Goal: Task Accomplishment & Management: Use online tool/utility

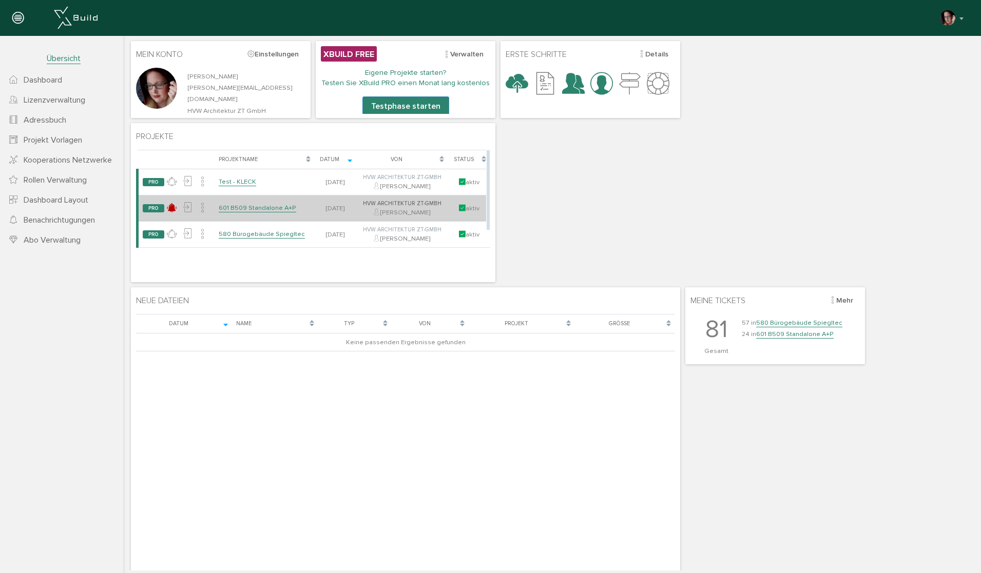
click at [248, 208] on link "601 B509 Standalone A+P" at bounding box center [257, 208] width 77 height 9
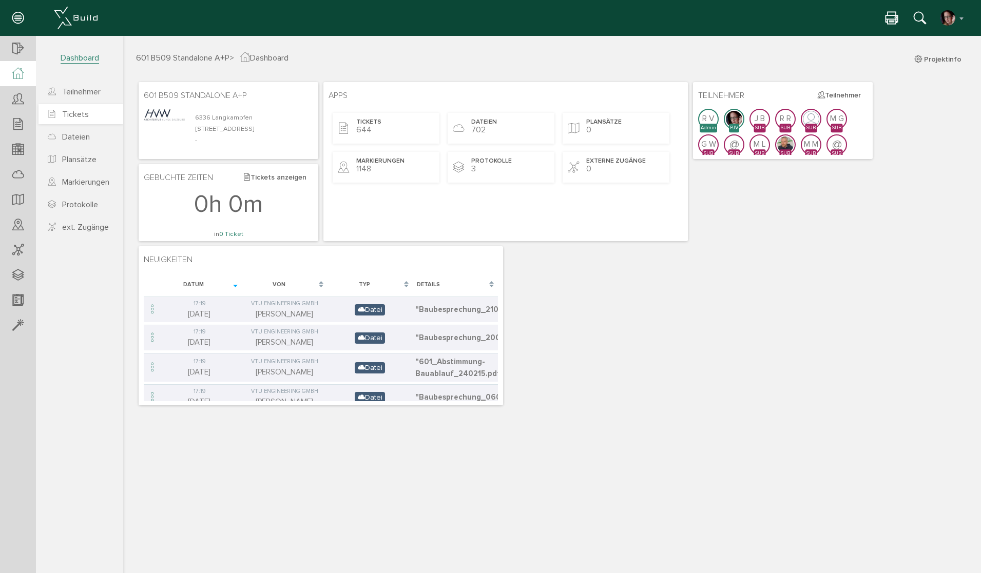
click at [76, 114] on span "Tickets" at bounding box center [75, 114] width 27 height 10
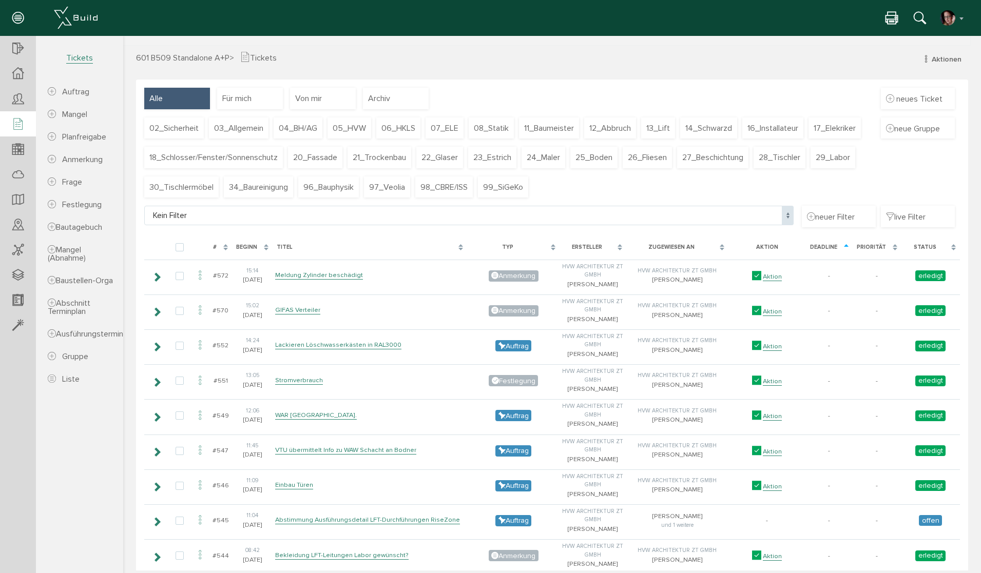
click at [918, 17] on icon at bounding box center [919, 18] width 12 height 15
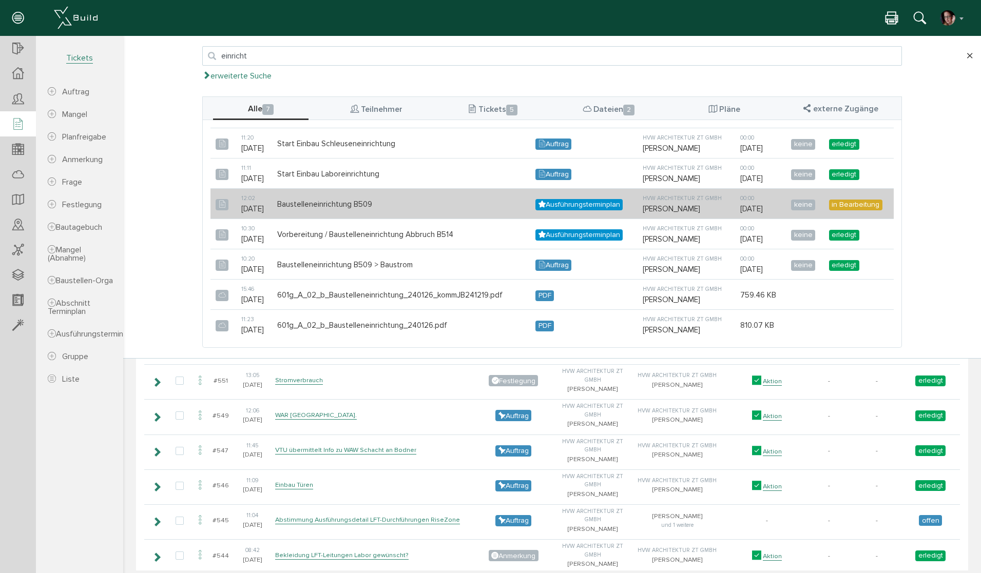
type input "einricht"
click at [355, 202] on td "Baustelleneinrichtung B509" at bounding box center [401, 204] width 258 height 30
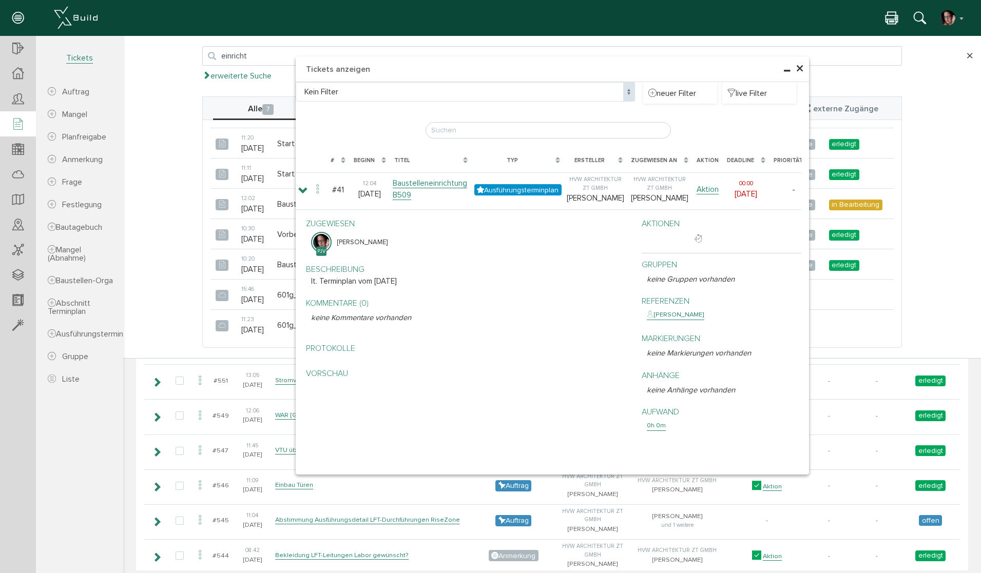
drag, startPoint x: 431, startPoint y: 402, endPoint x: 418, endPoint y: 471, distance: 70.0
click at [418, 475] on div at bounding box center [552, 473] width 513 height 4
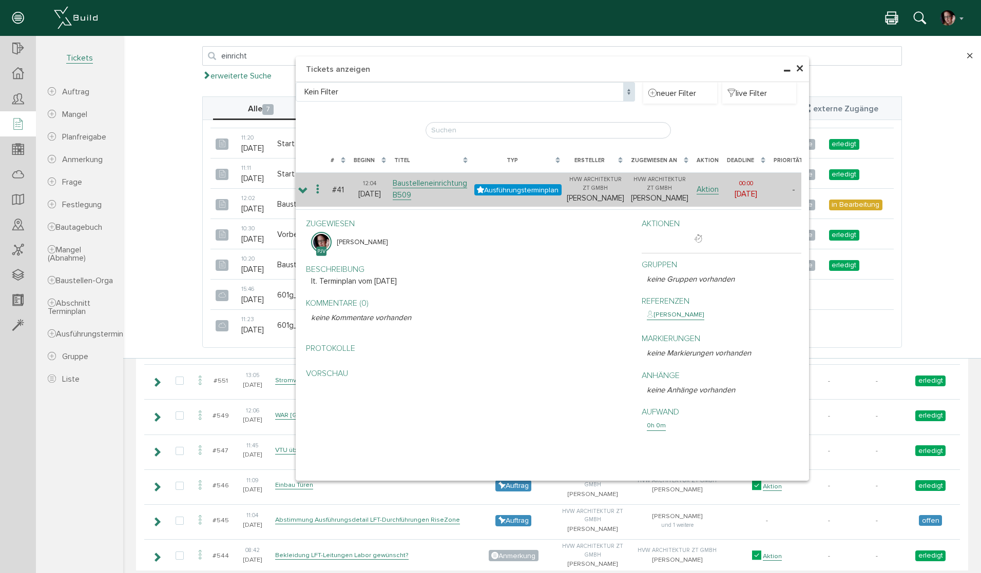
click at [298, 194] on icon at bounding box center [303, 191] width 10 height 8
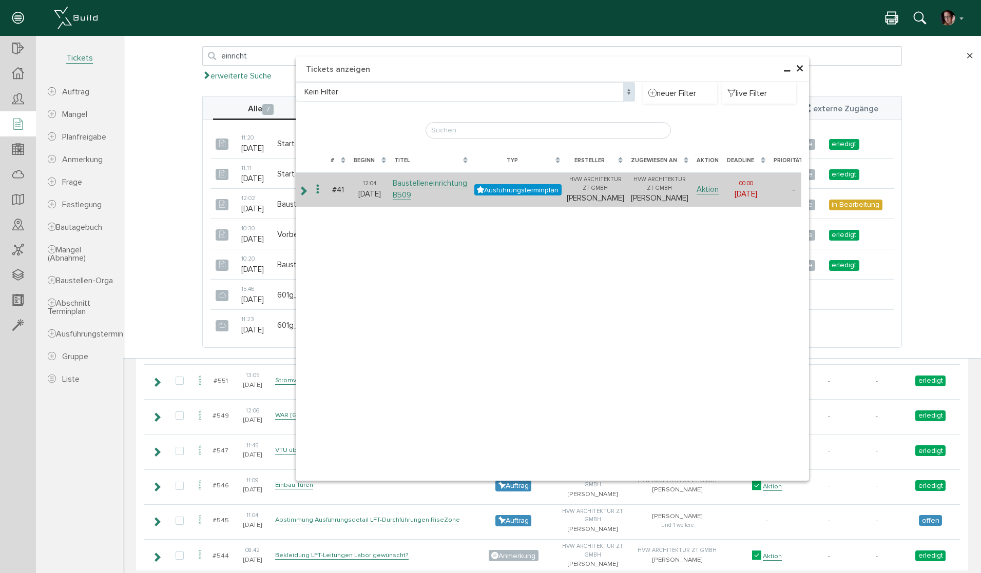
click at [298, 194] on icon at bounding box center [303, 191] width 10 height 8
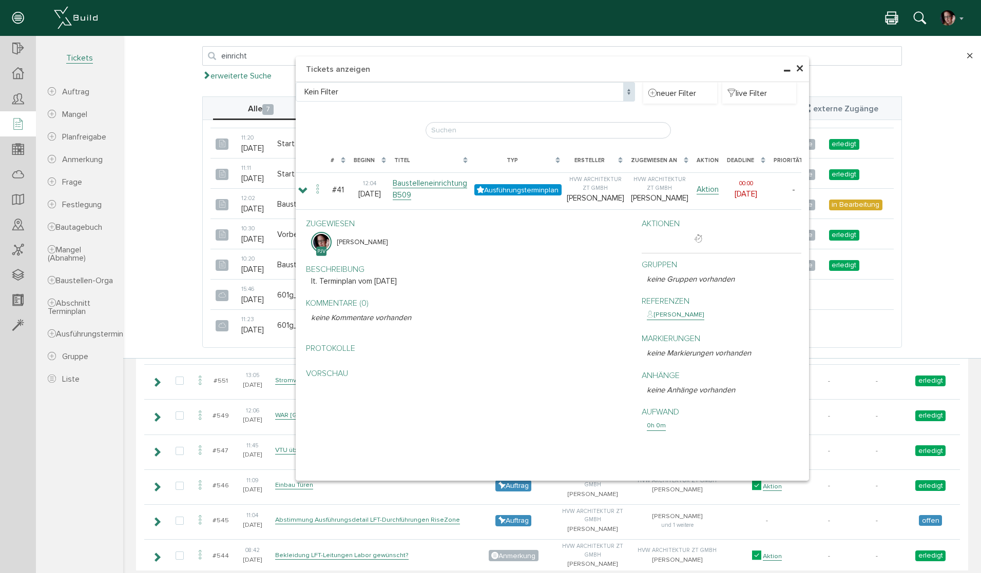
click at [731, 67] on h4 "Tickets anzeigen" at bounding box center [552, 69] width 513 height 26
click at [795, 70] on span "×" at bounding box center [799, 69] width 8 height 20
